Goal: Task Accomplishment & Management: Manage account settings

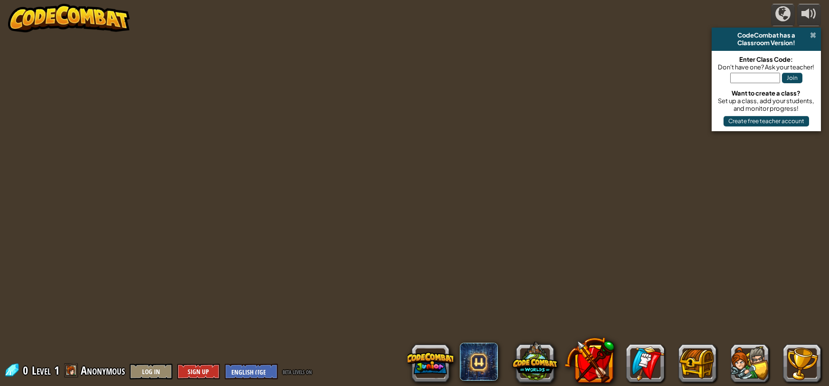
click at [812, 35] on span at bounding box center [813, 35] width 6 height 8
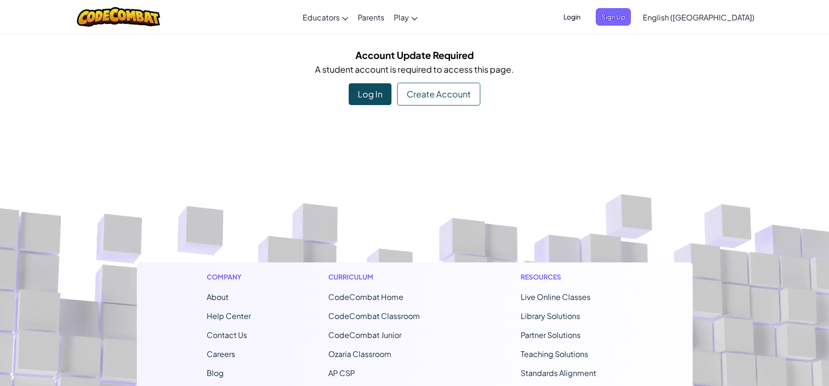
click at [376, 96] on div "Log In" at bounding box center [370, 94] width 43 height 22
